Goal: Information Seeking & Learning: Find specific fact

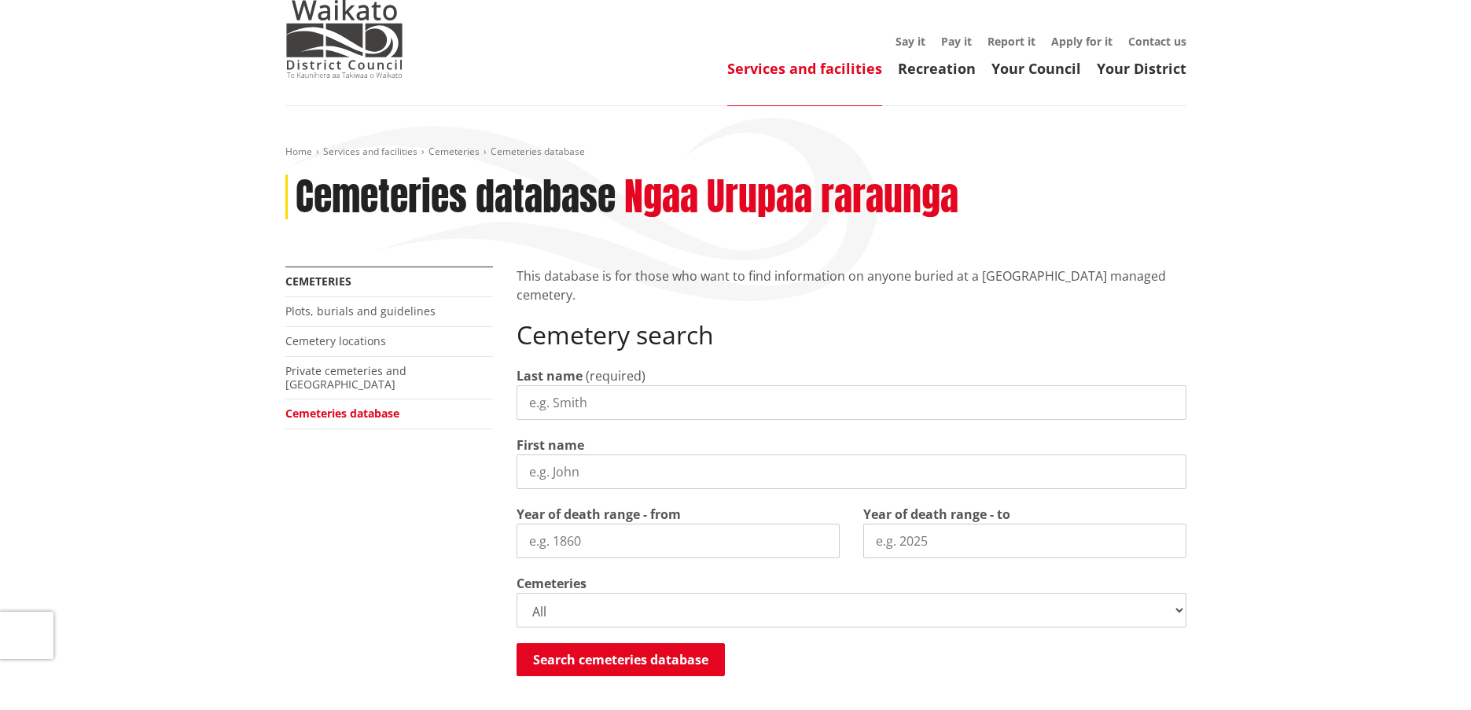
scroll to position [79, 0]
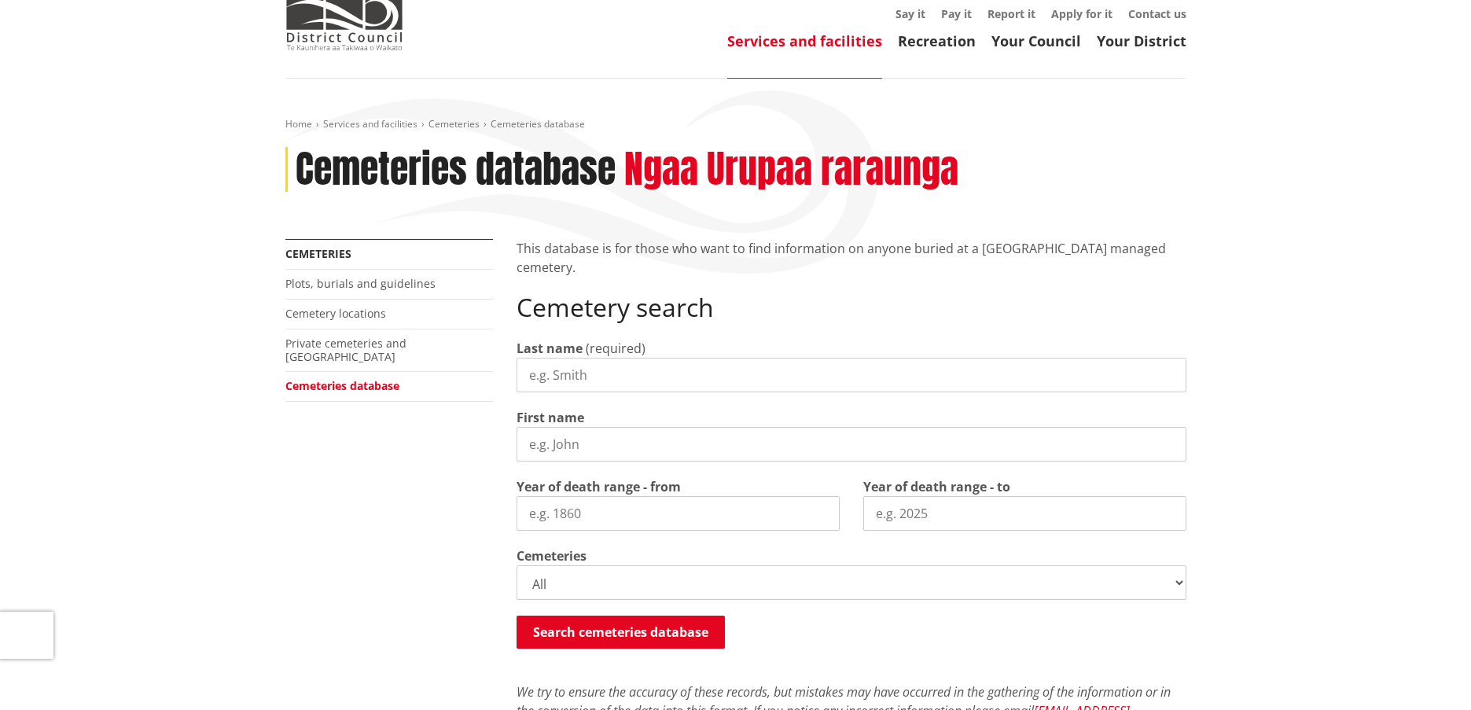
click at [608, 371] on input "Last name" at bounding box center [851, 375] width 670 height 35
click at [636, 622] on button "Search cemeteries database" at bounding box center [620, 632] width 208 height 33
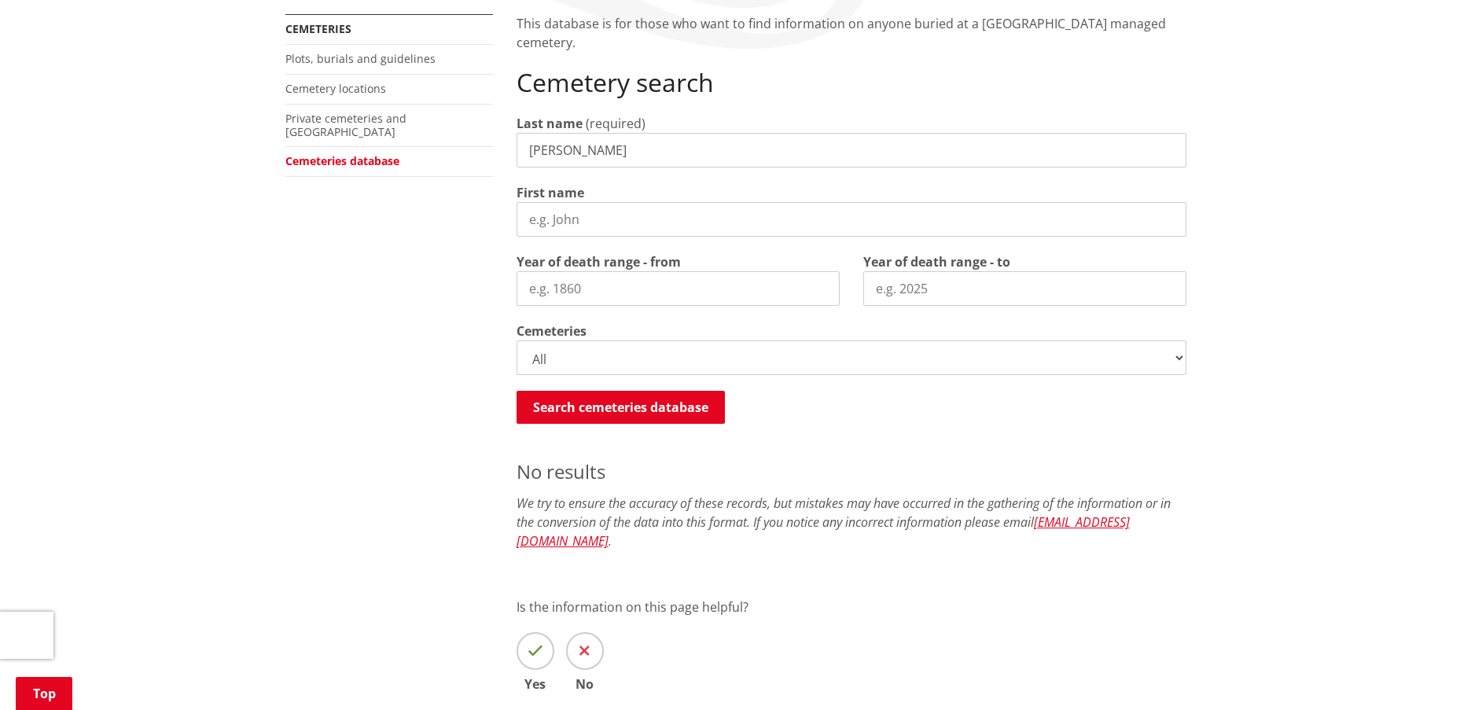
scroll to position [289, 0]
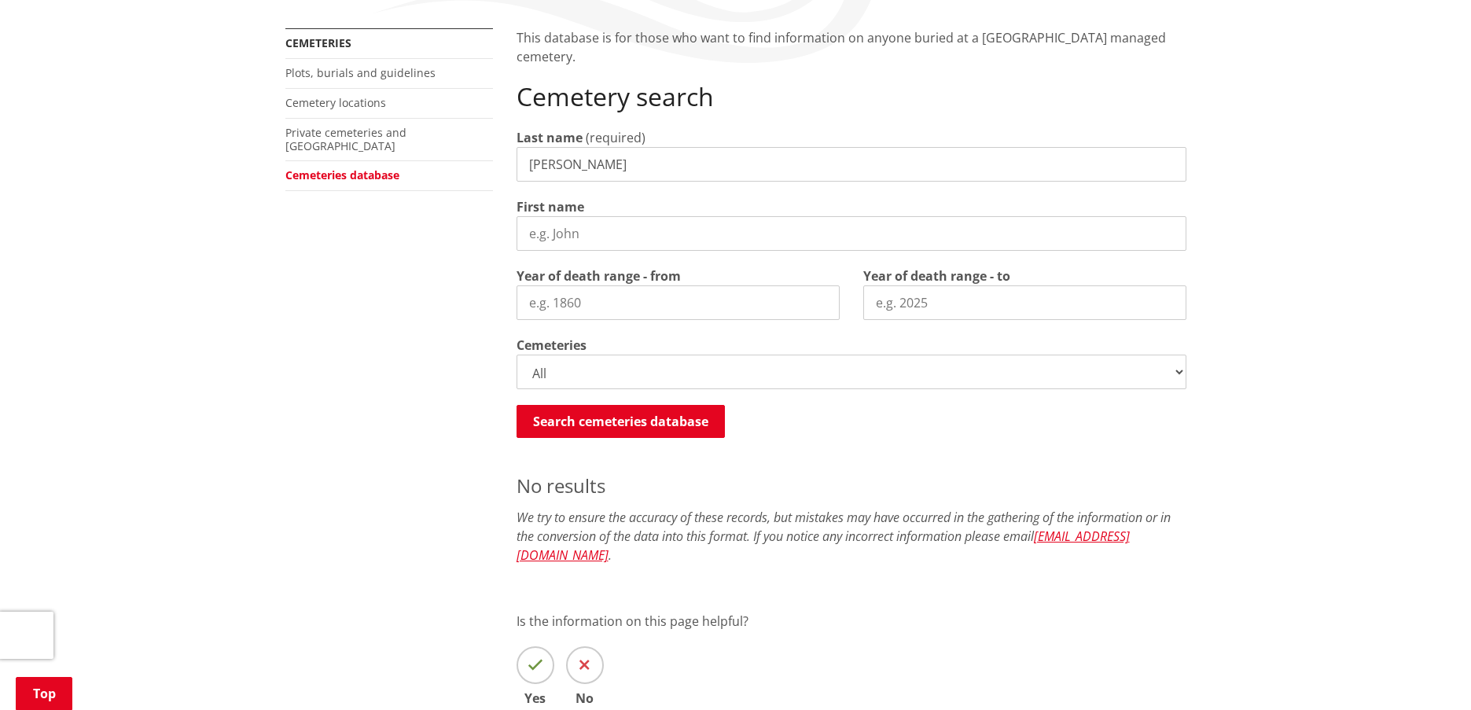
drag, startPoint x: 602, startPoint y: 165, endPoint x: 408, endPoint y: 148, distance: 194.9
click at [408, 149] on div "More from this section Cemeteries Plots, burials and guidelines Cemetery locati…" at bounding box center [736, 389] width 924 height 722
type input "hannagan"
click at [588, 408] on button "Search cemeteries database" at bounding box center [620, 421] width 208 height 33
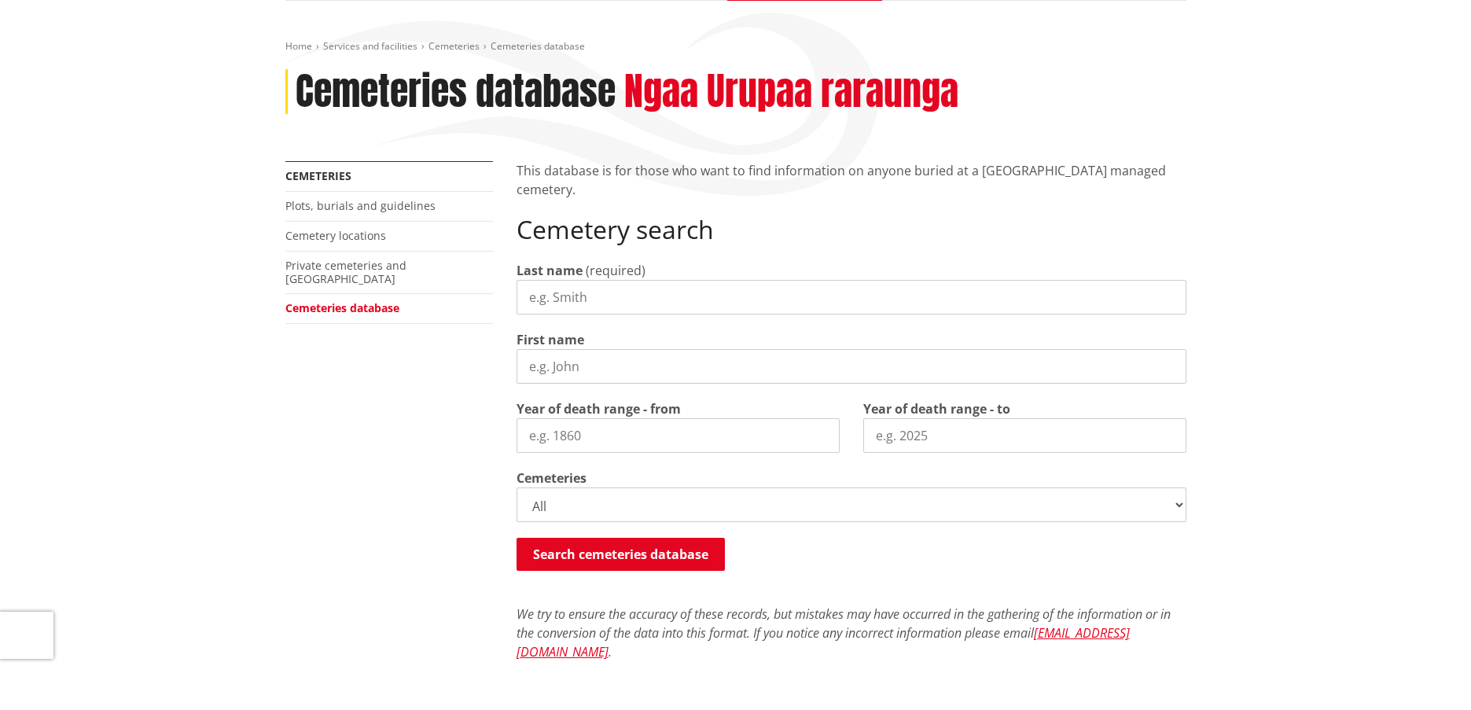
scroll to position [157, 0]
click at [601, 358] on input "First name" at bounding box center [851, 365] width 670 height 35
type input "clara"
click at [639, 561] on button "Search cemeteries database" at bounding box center [620, 553] width 208 height 33
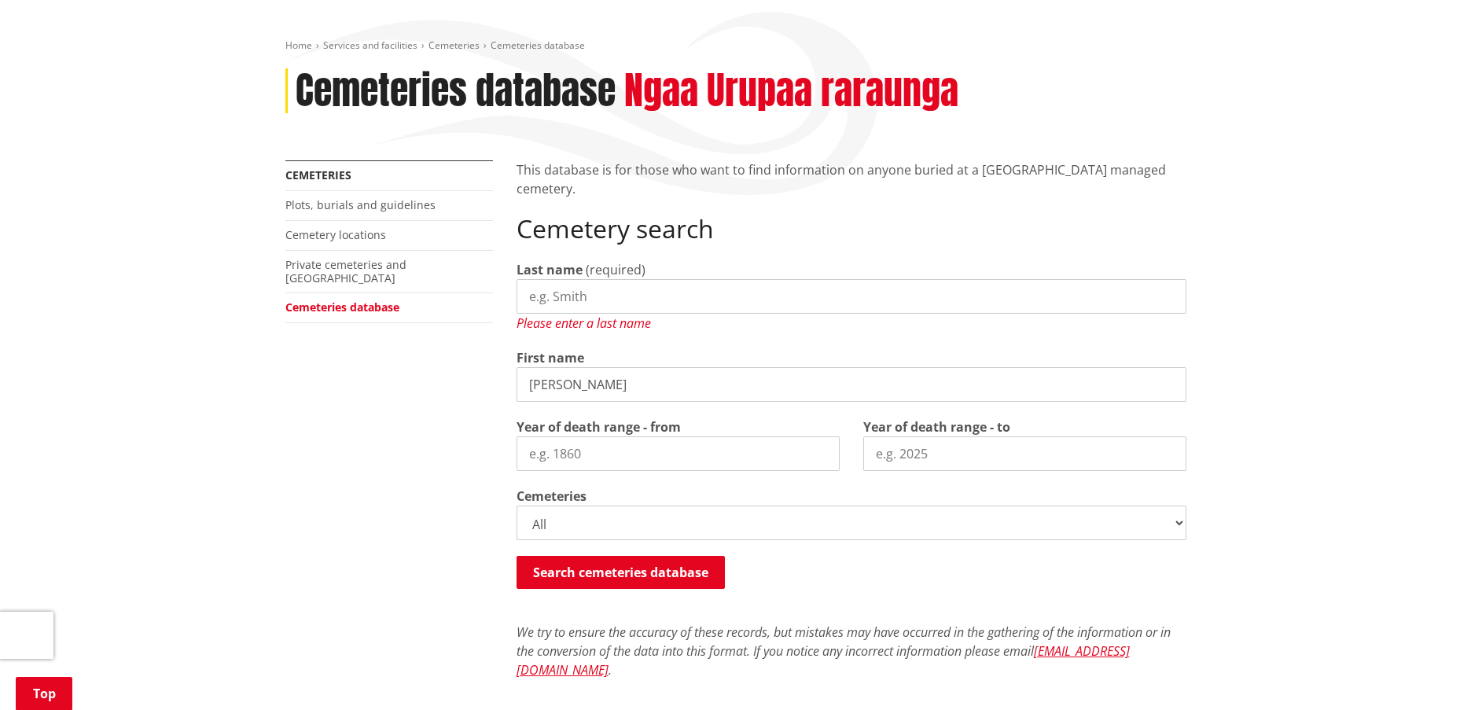
scroll to position [417, 0]
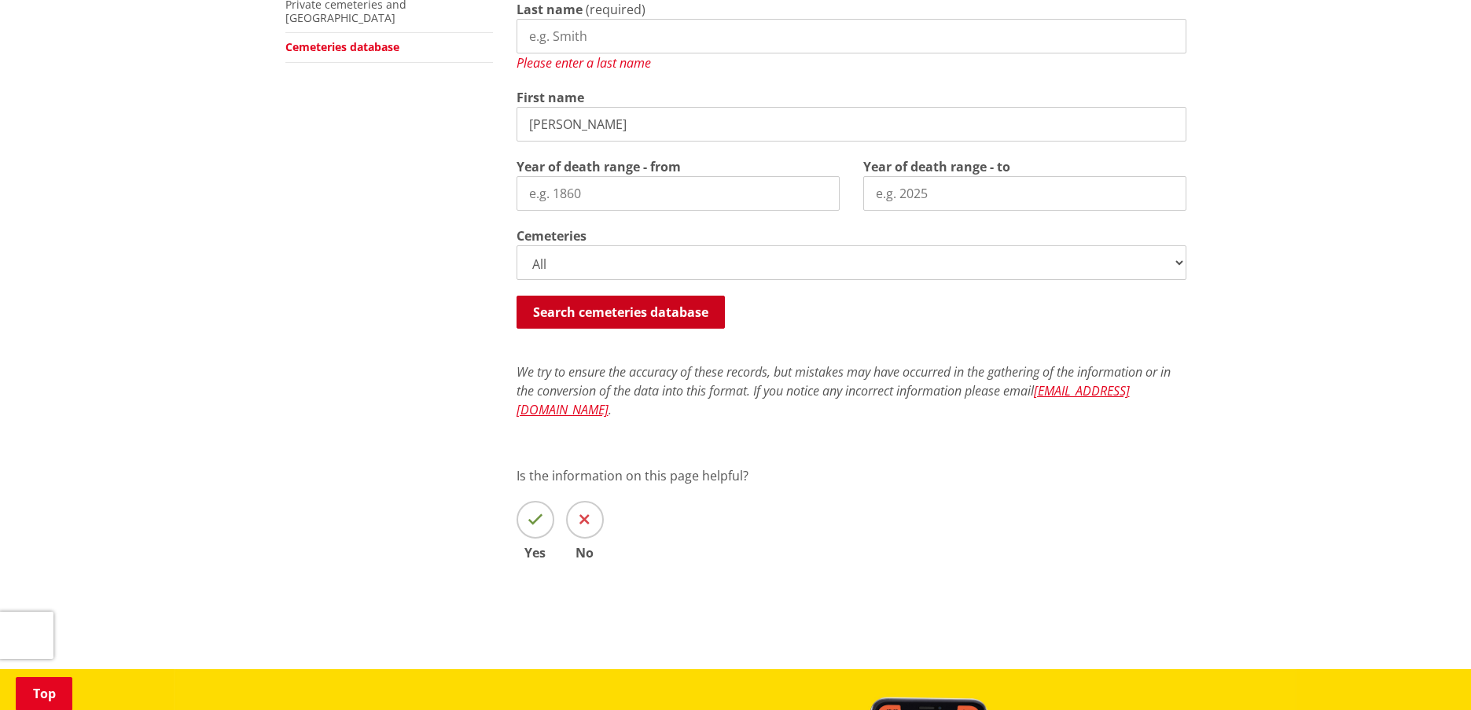
click at [627, 315] on button "Search cemeteries database" at bounding box center [620, 312] width 208 height 33
click at [637, 314] on button "Search cemeteries database" at bounding box center [620, 312] width 208 height 33
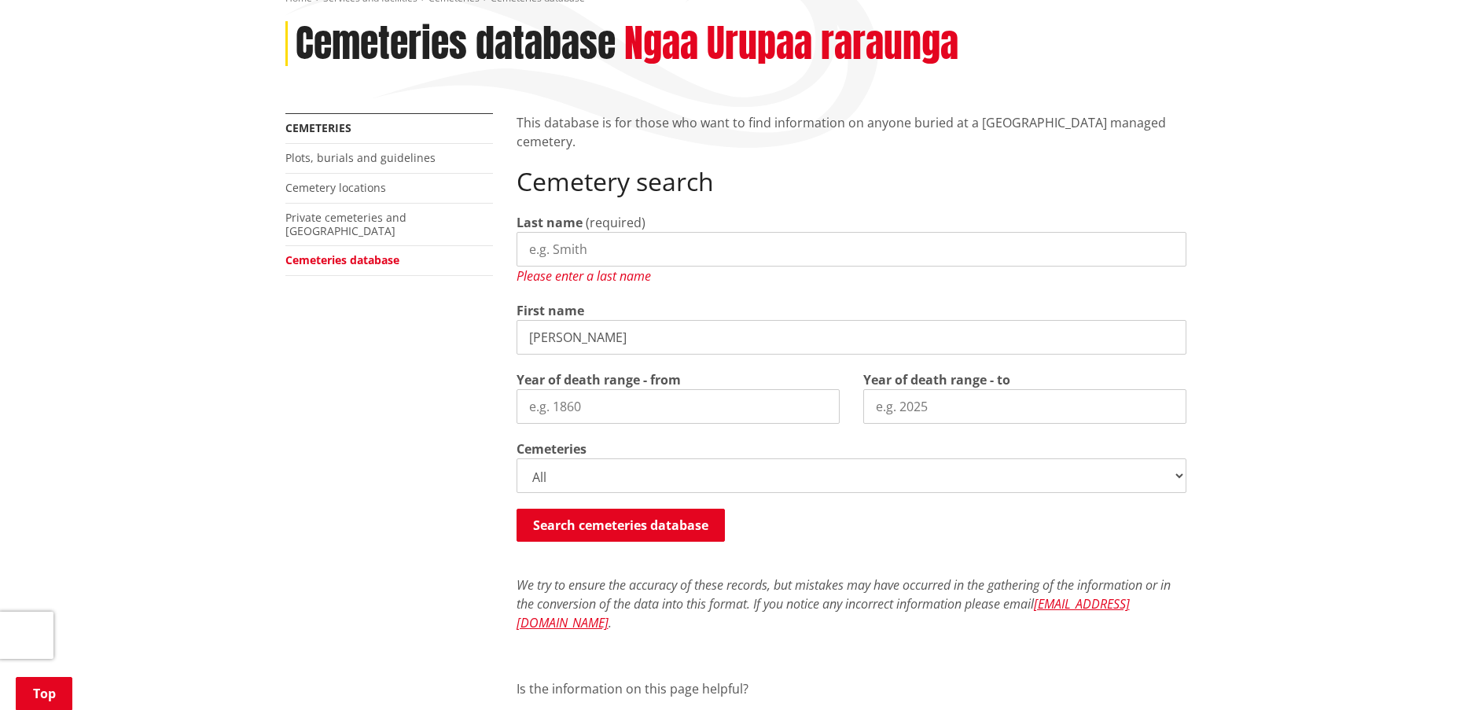
scroll to position [182, 0]
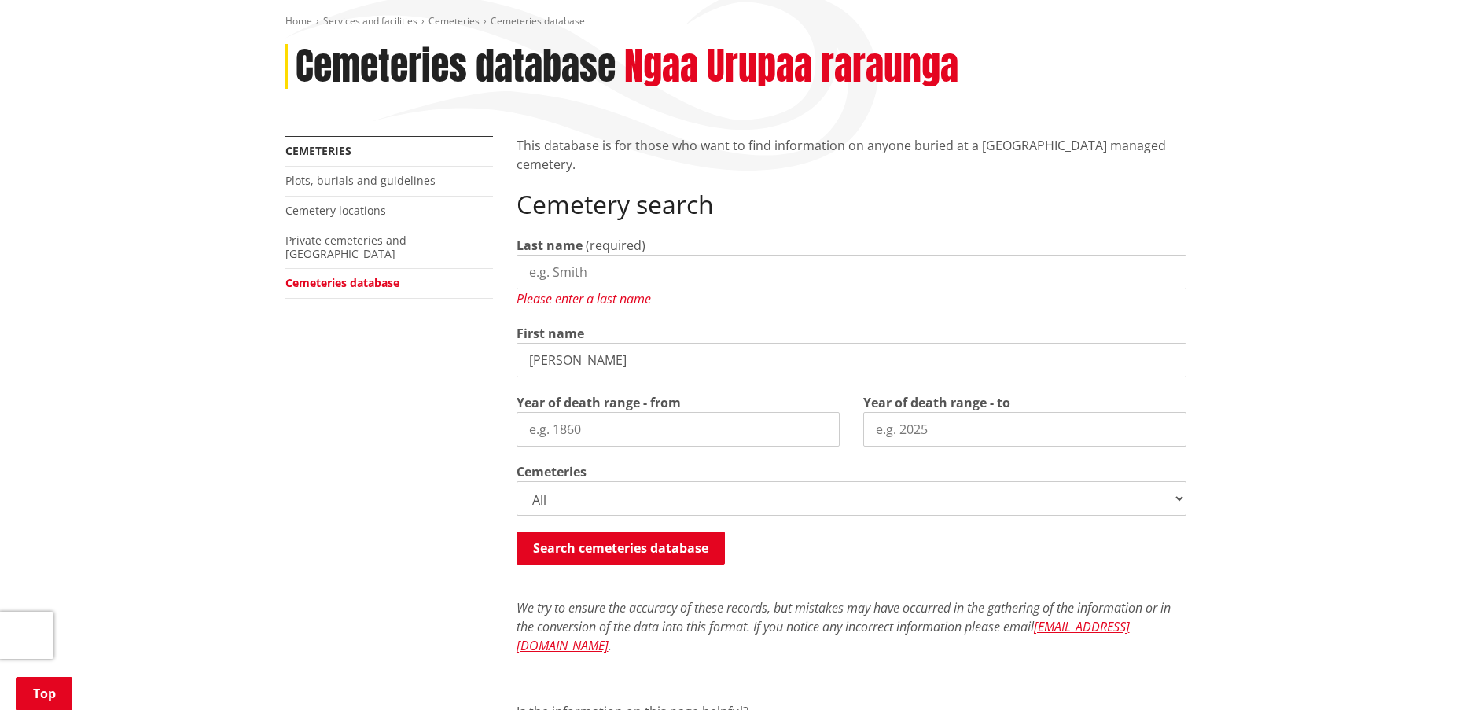
click at [584, 267] on input "Last name" at bounding box center [851, 272] width 670 height 35
type input "h"
click at [618, 543] on button "Search cemeteries database" at bounding box center [620, 547] width 208 height 33
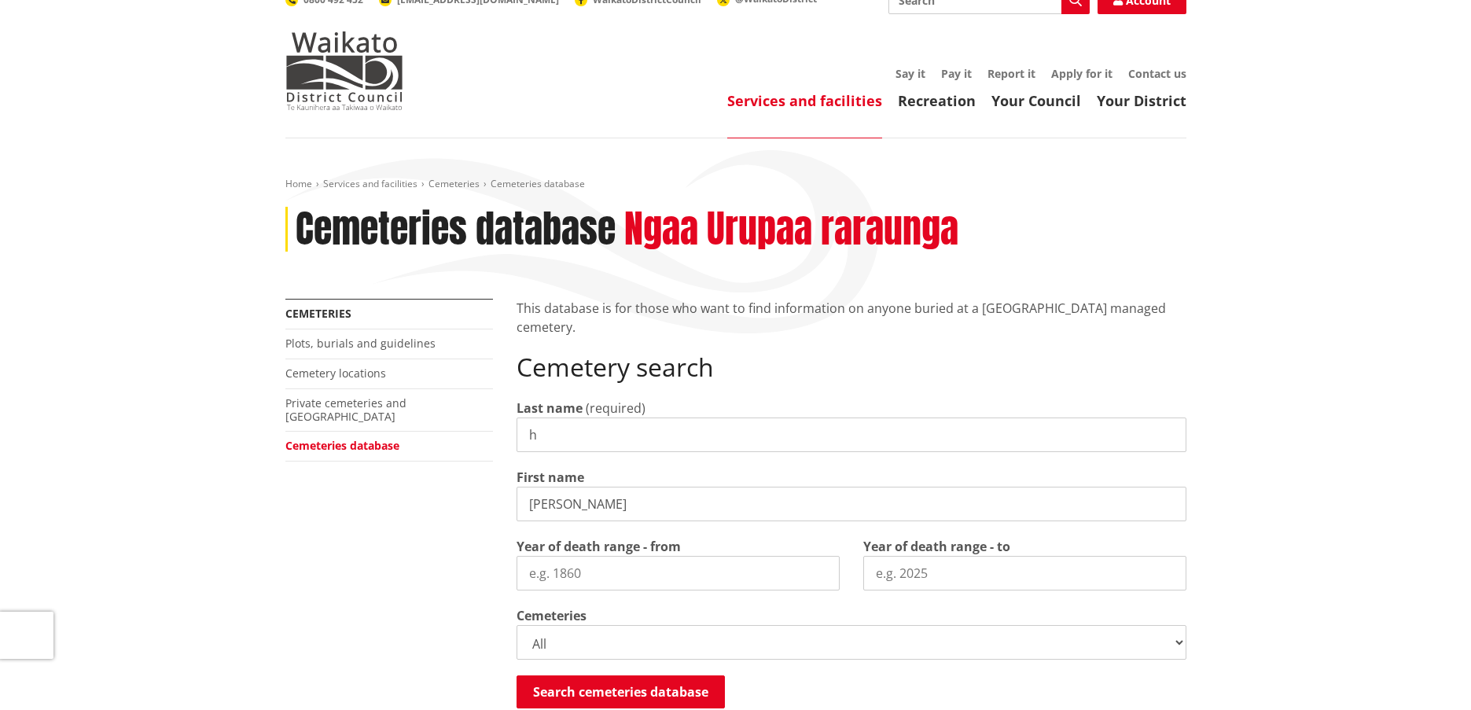
scroll to position [0, 0]
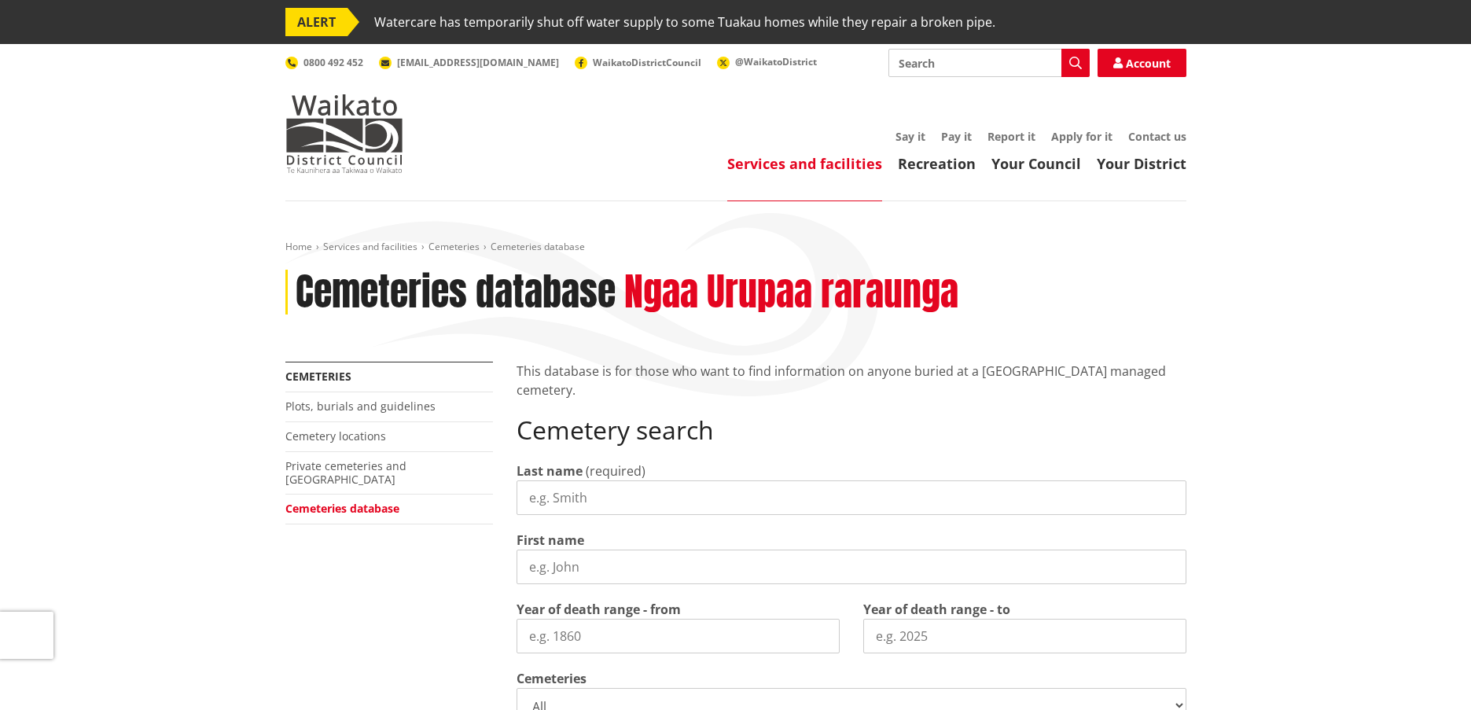
click at [607, 500] on input "Last name" at bounding box center [851, 497] width 670 height 35
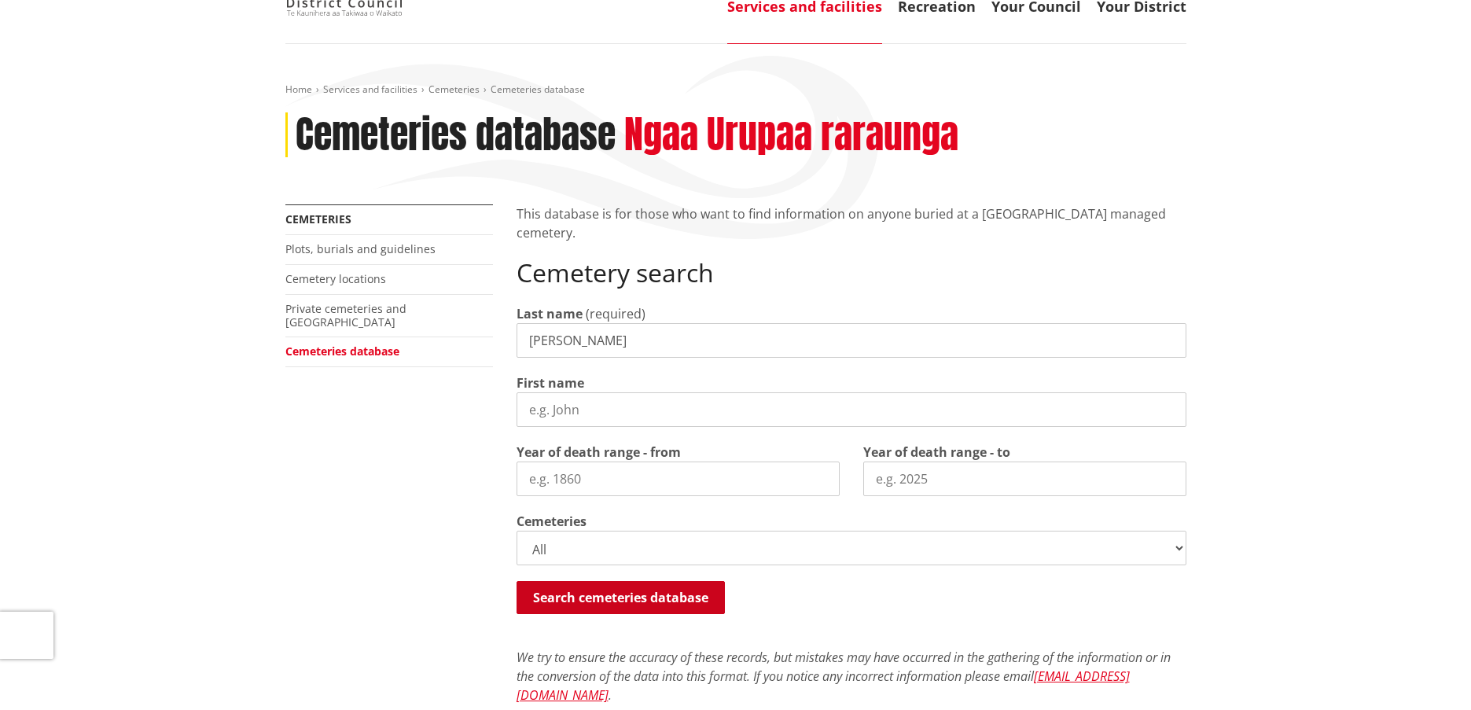
click at [658, 601] on button "Search cemeteries database" at bounding box center [620, 597] width 208 height 33
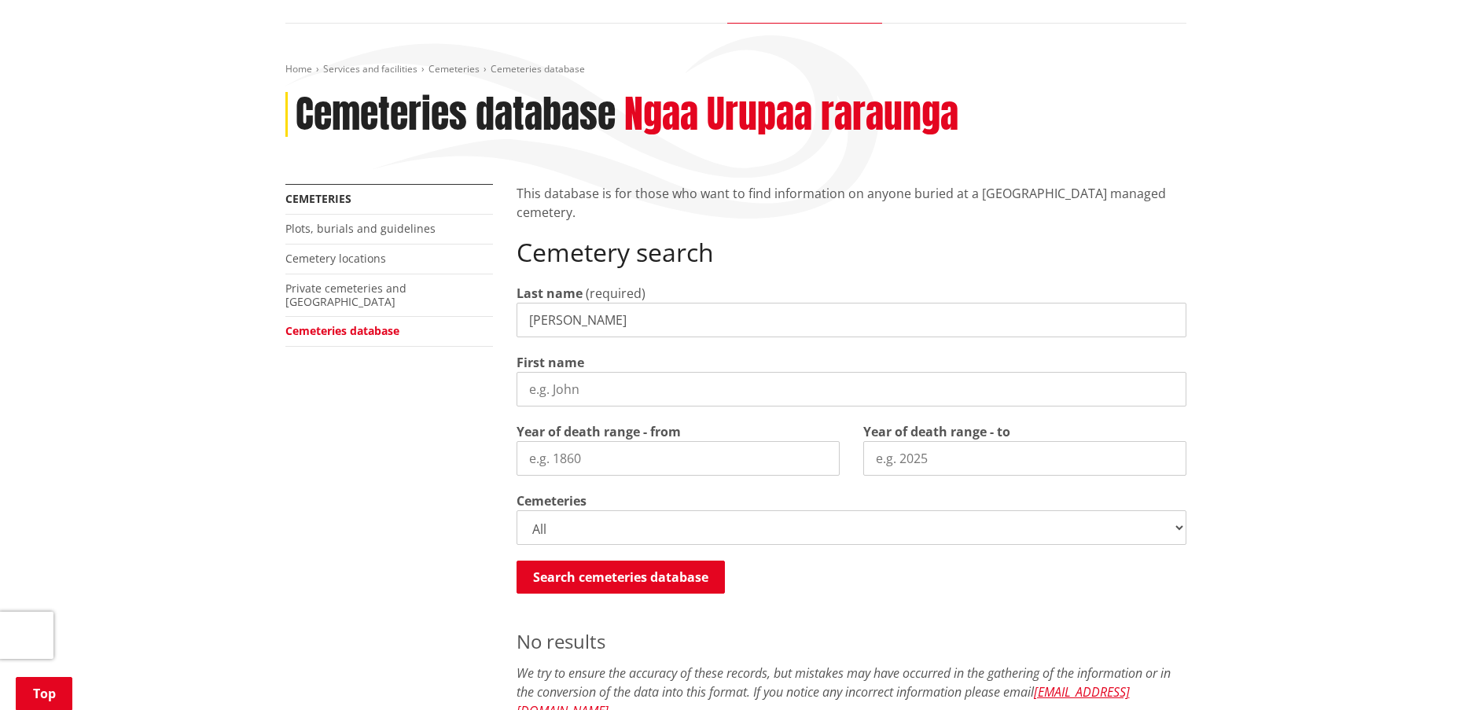
scroll to position [176, 0]
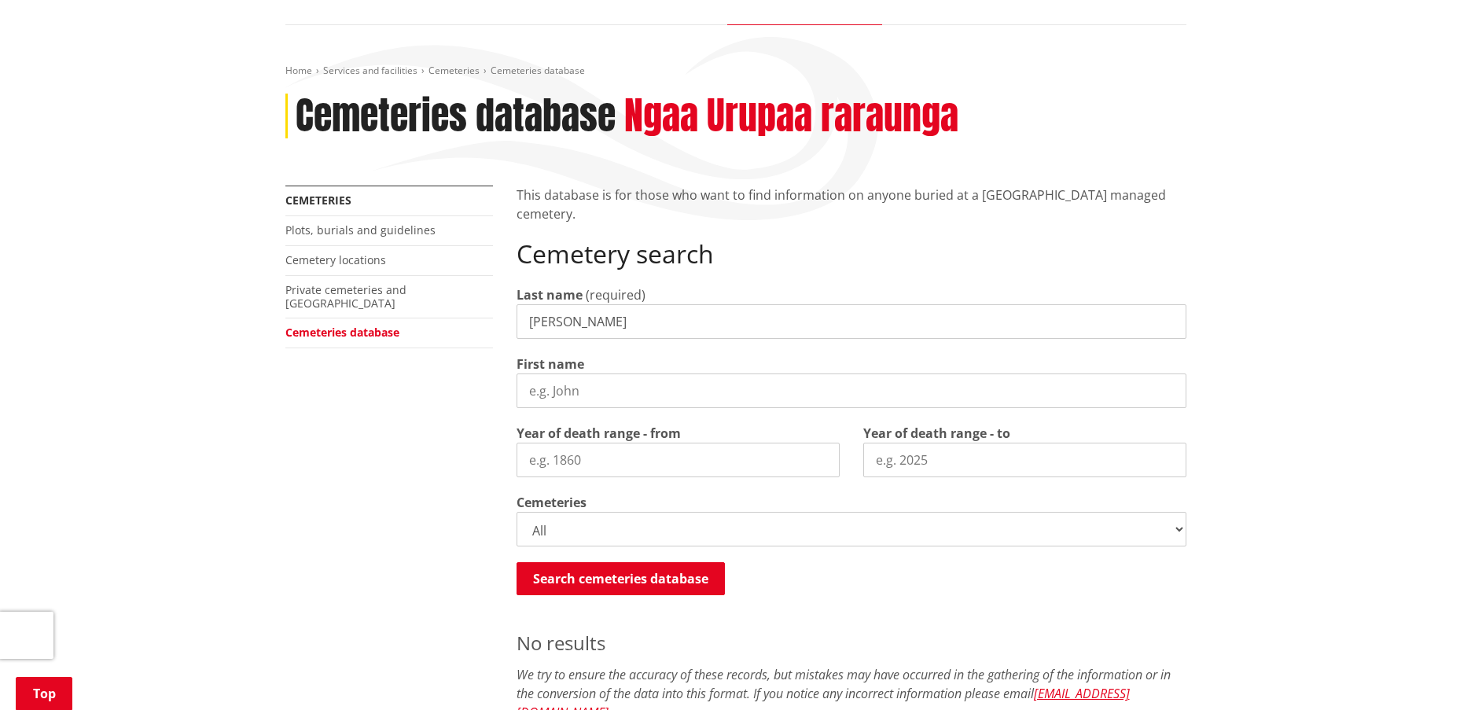
click at [572, 320] on input "hannagan" at bounding box center [851, 321] width 670 height 35
type input "hannaghan"
click at [625, 571] on button "Search cemeteries database" at bounding box center [620, 578] width 208 height 33
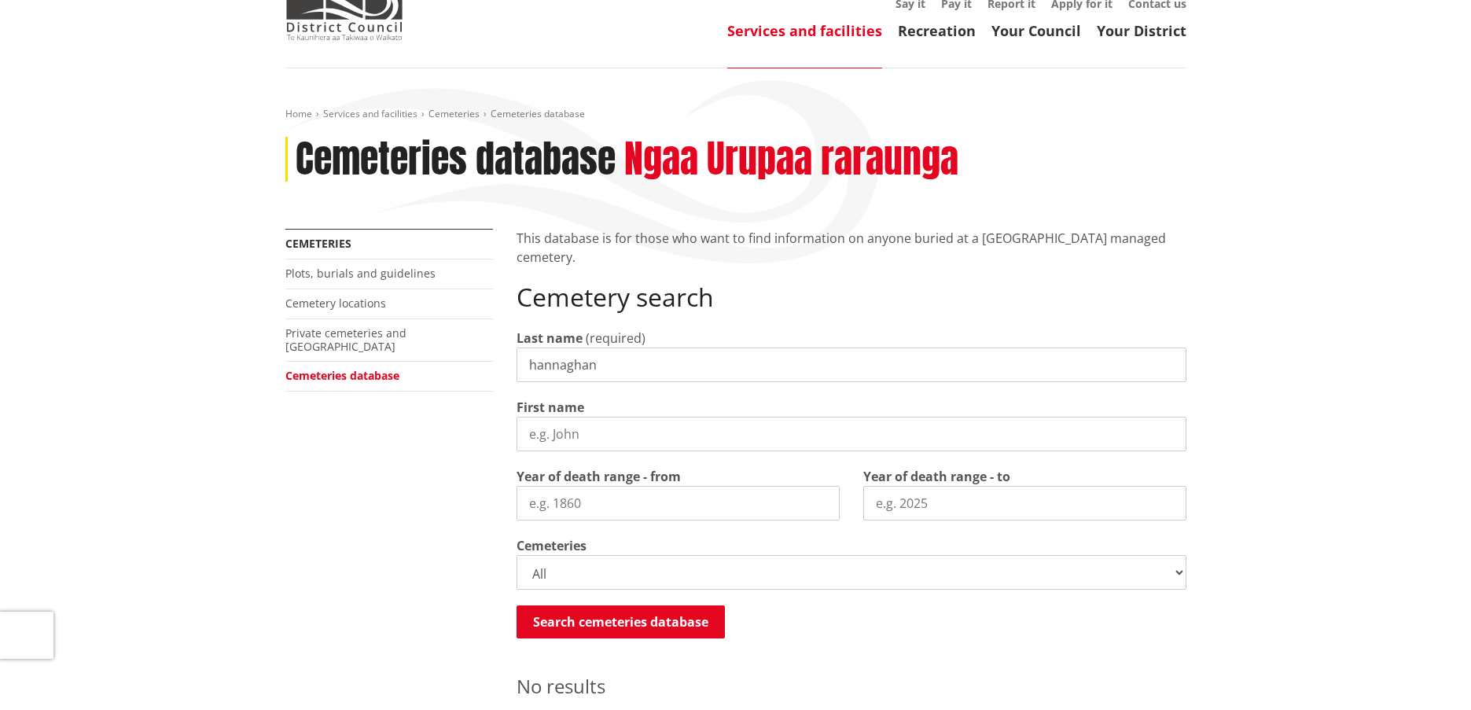
scroll to position [97, 0]
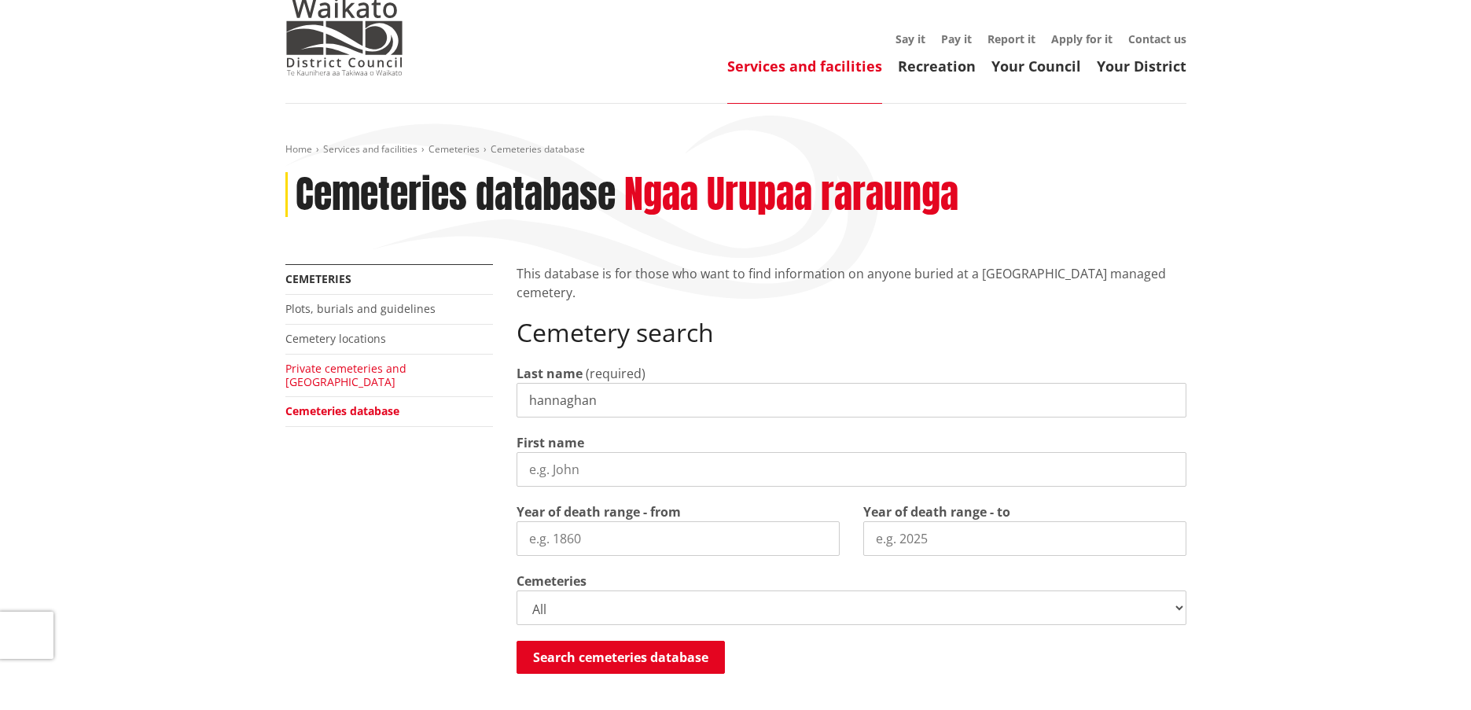
click at [389, 365] on link "Private cemeteries and [GEOGRAPHIC_DATA]" at bounding box center [345, 375] width 121 height 28
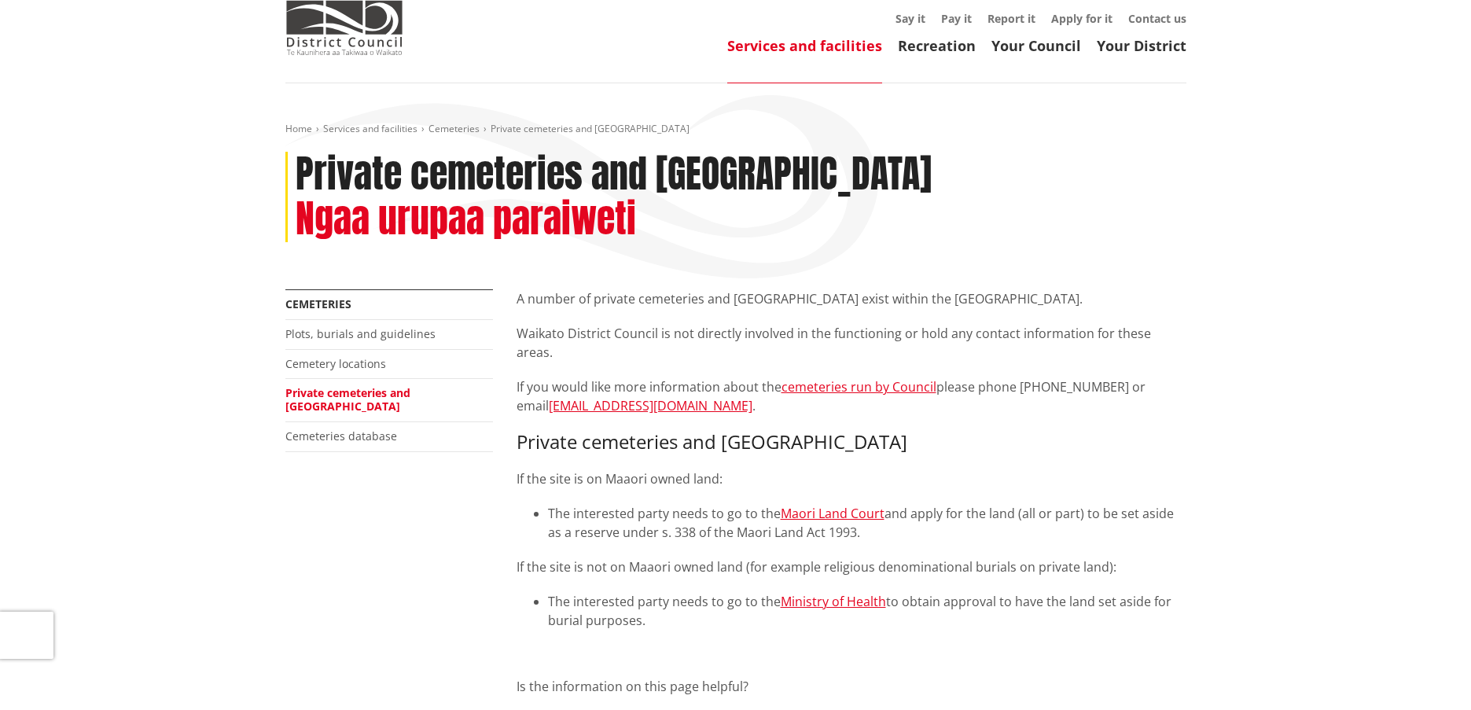
scroll to position [157, 0]
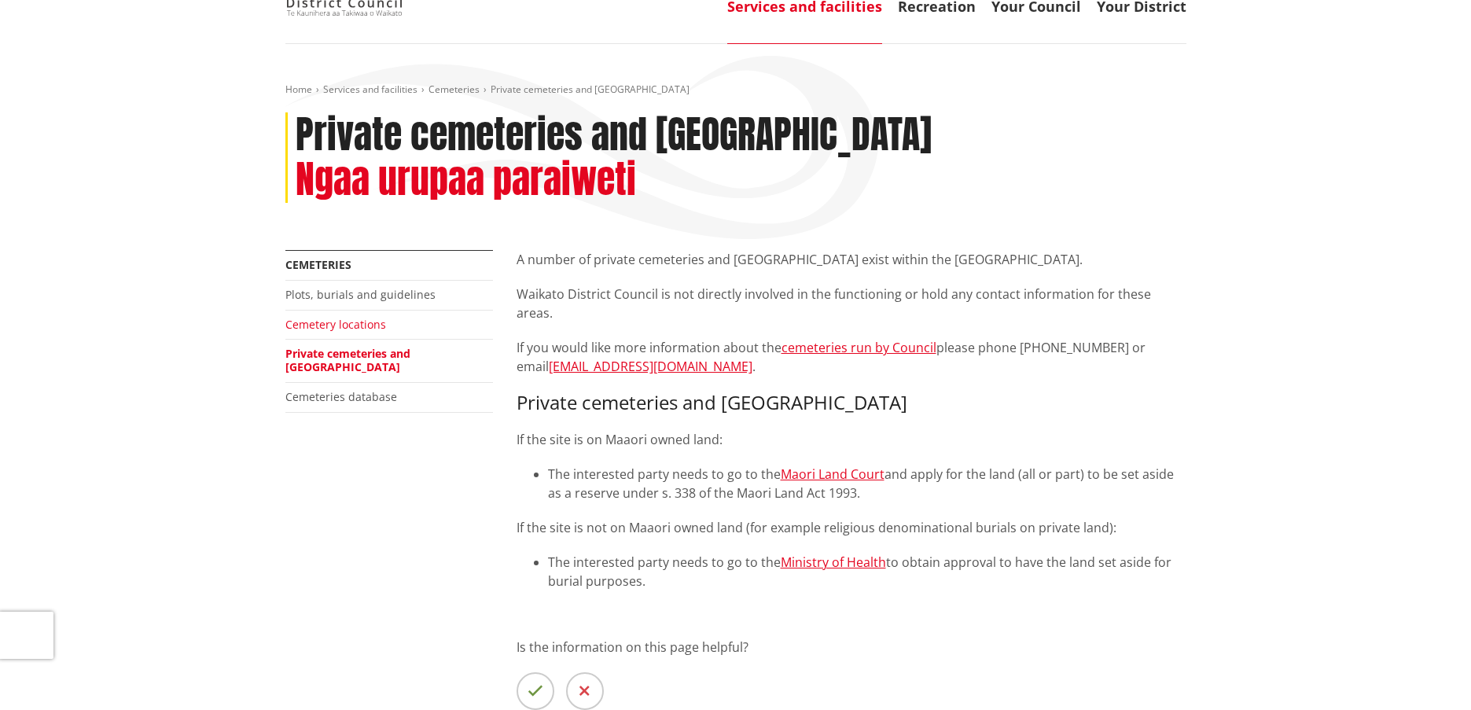
click at [356, 317] on link "Cemetery locations" at bounding box center [335, 324] width 101 height 15
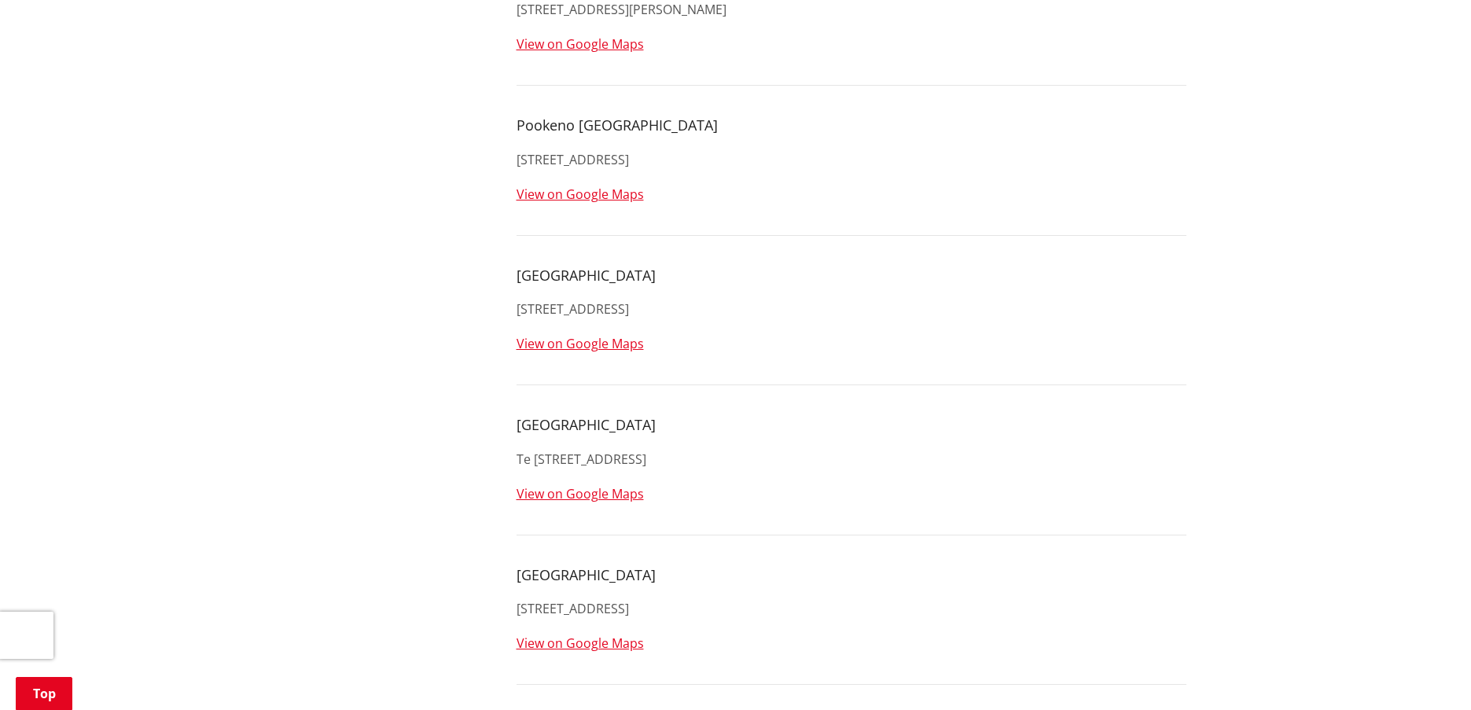
scroll to position [2358, 0]
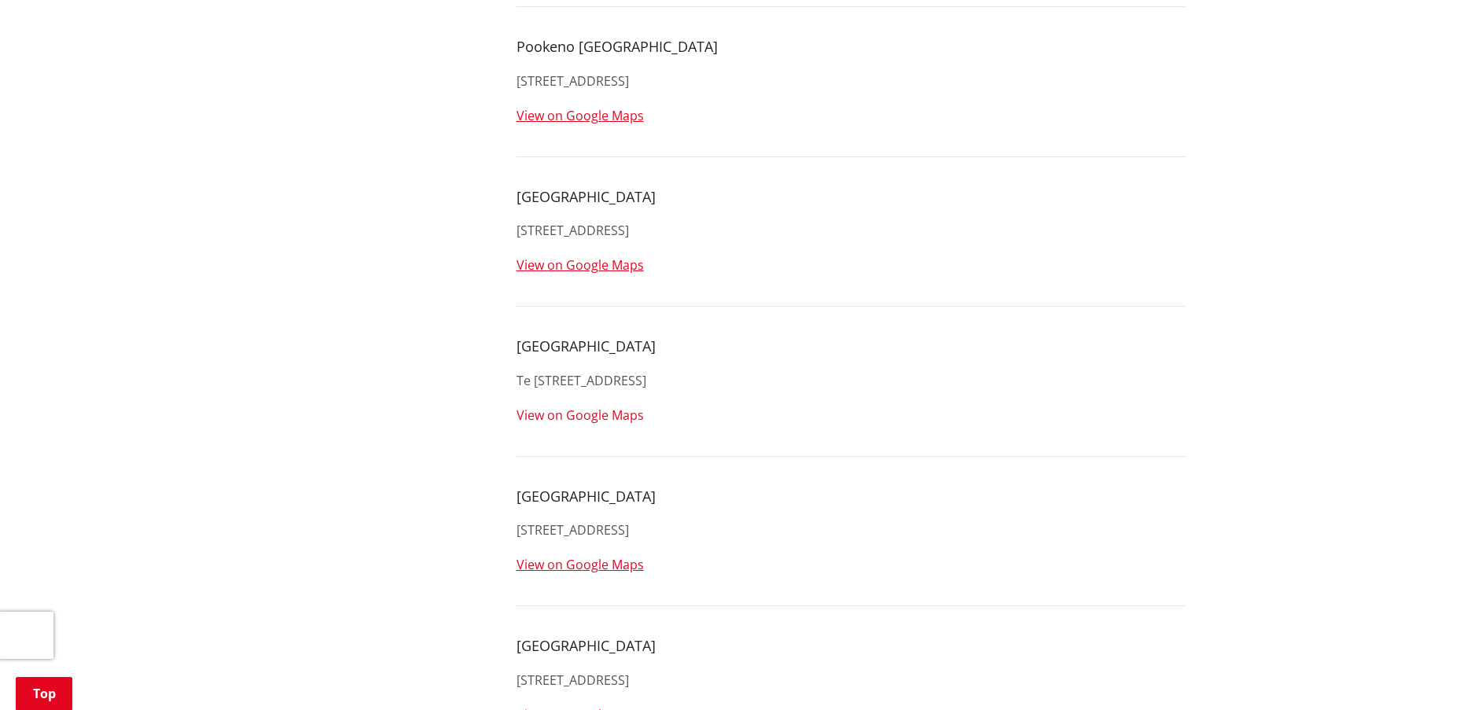
click at [585, 417] on link "View on Google Maps" at bounding box center [579, 414] width 127 height 17
